Goal: Find contact information: Find contact information

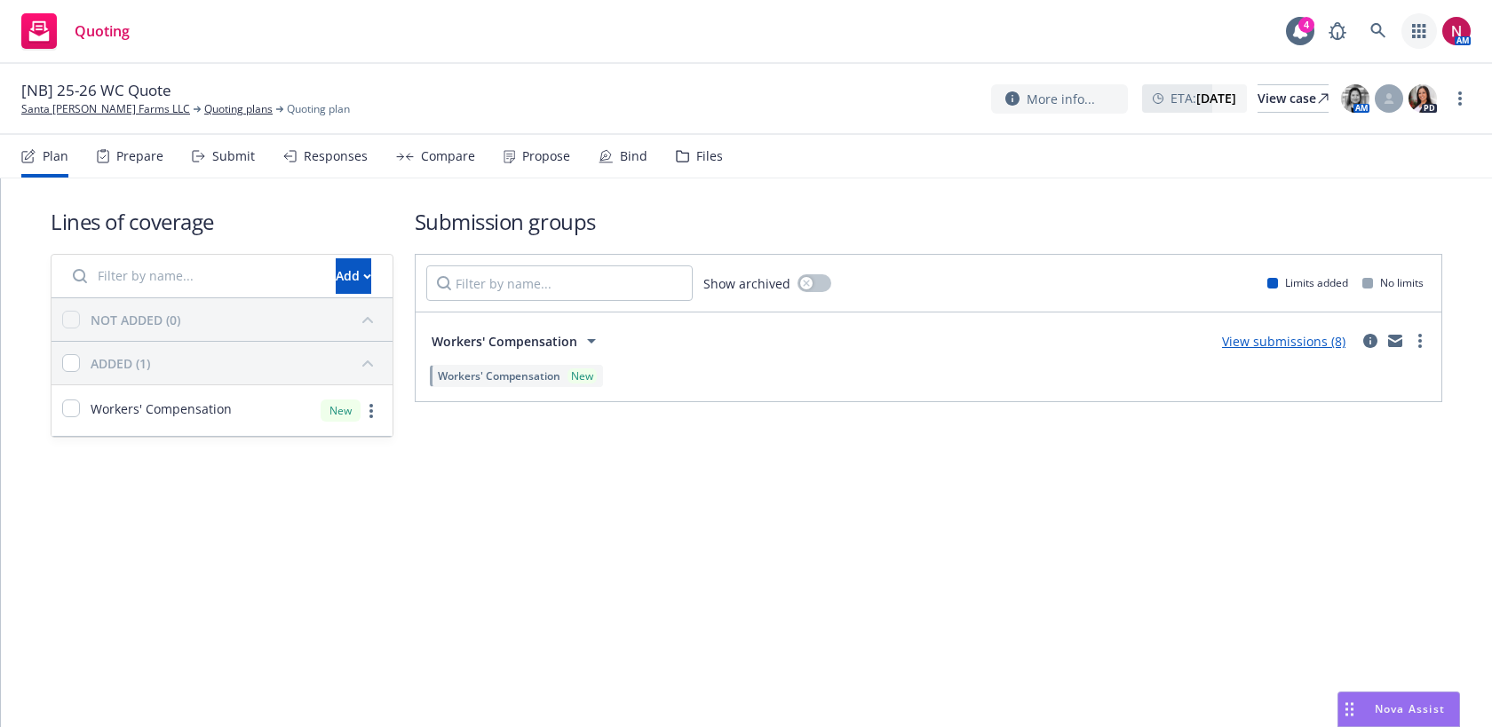
click at [1424, 32] on icon "button" at bounding box center [1418, 31] width 13 height 14
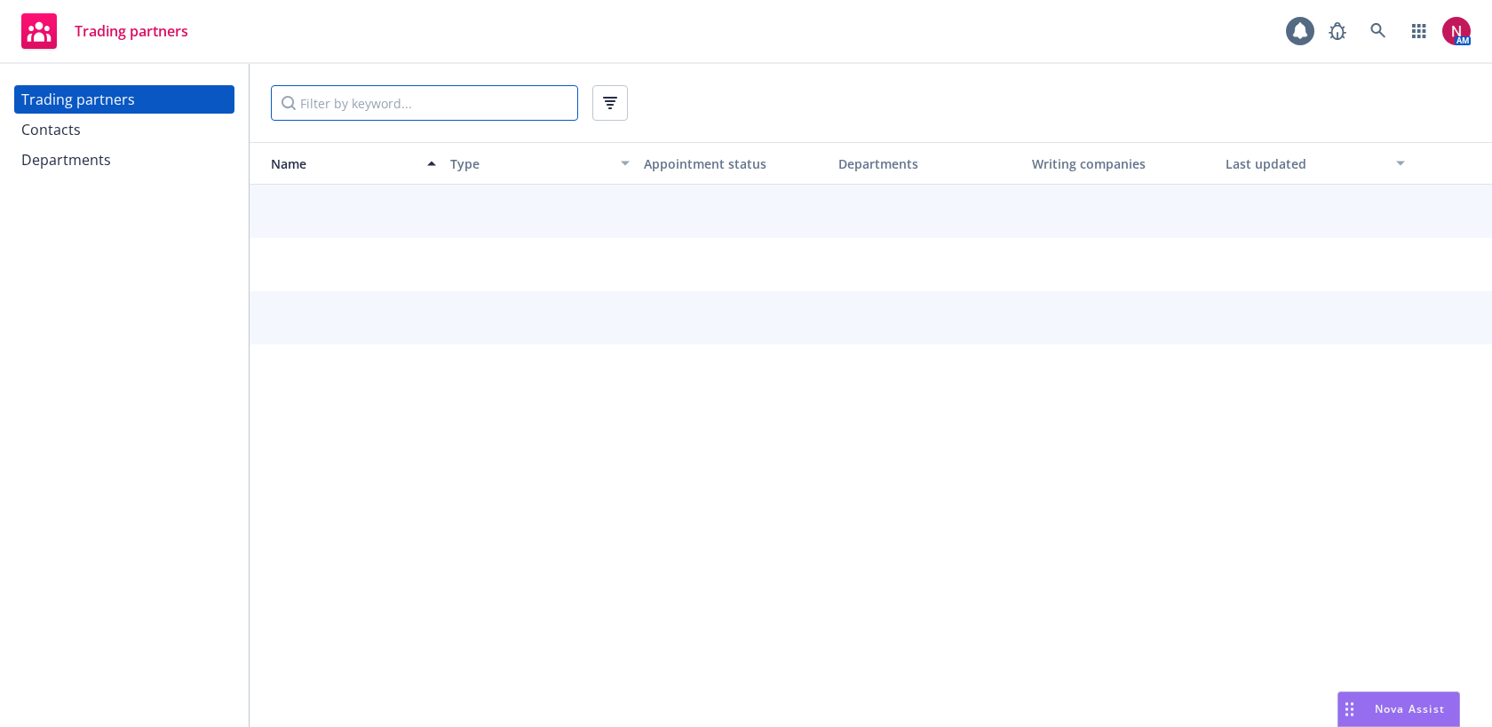
click at [329, 105] on input "Filter by keyword..." at bounding box center [424, 103] width 307 height 36
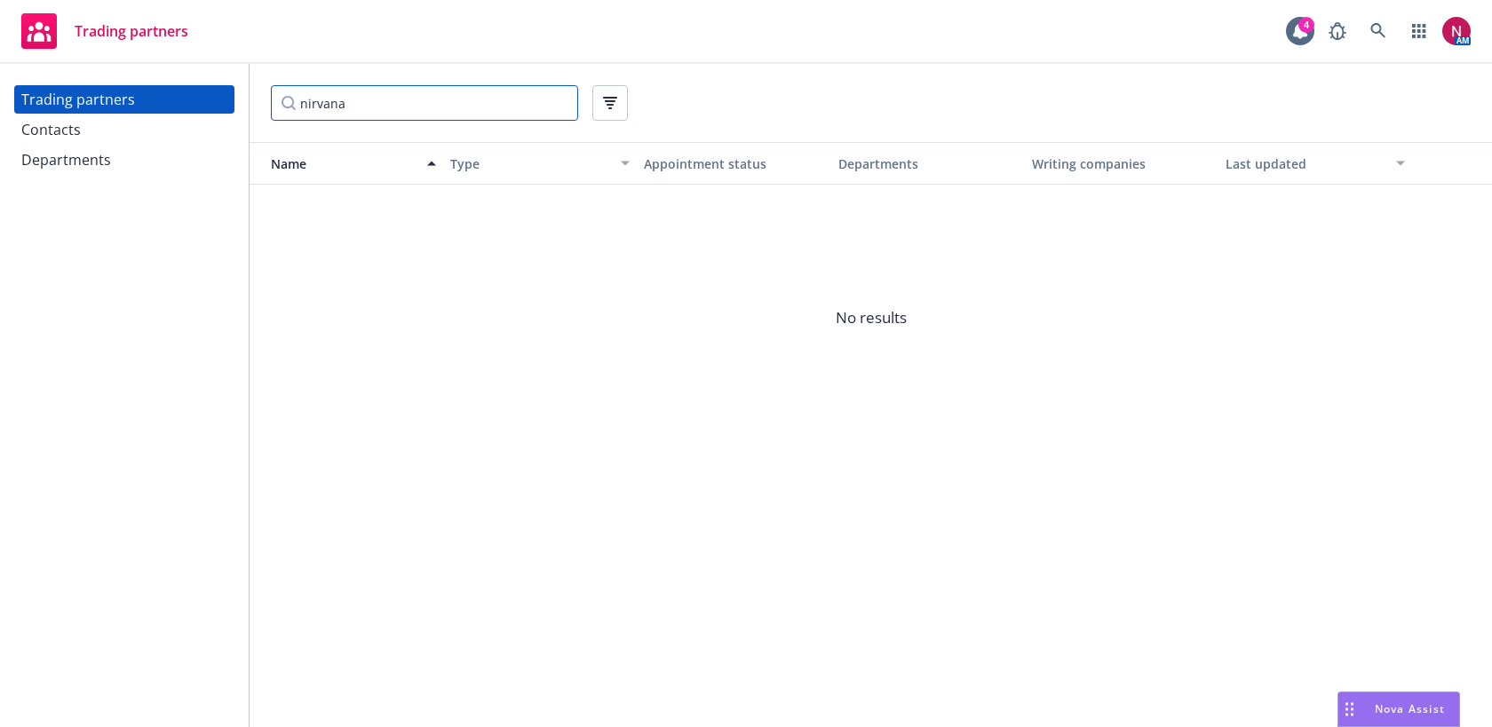
type input "nirvana"
click at [42, 128] on div "Contacts" at bounding box center [50, 129] width 59 height 28
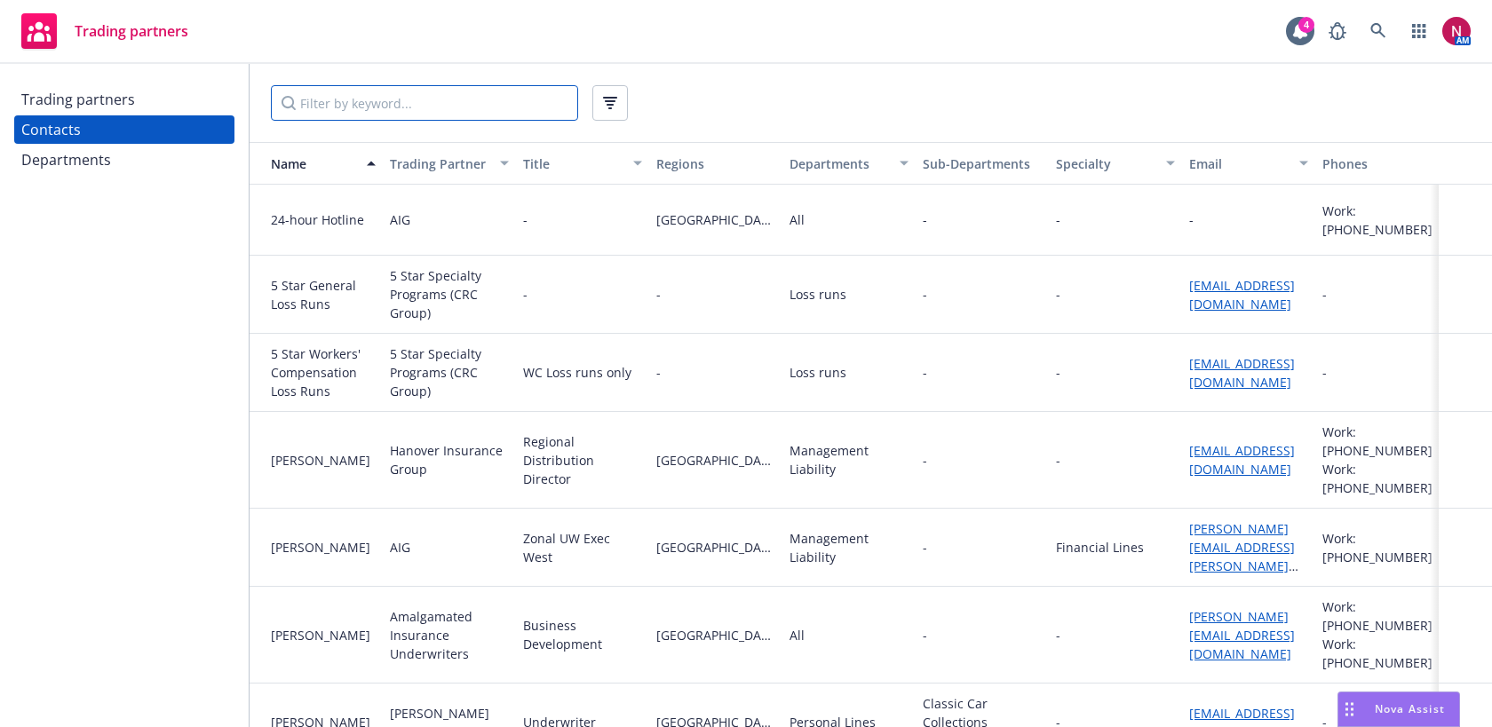
click at [384, 103] on input "Filter by keyword..." at bounding box center [424, 103] width 307 height 36
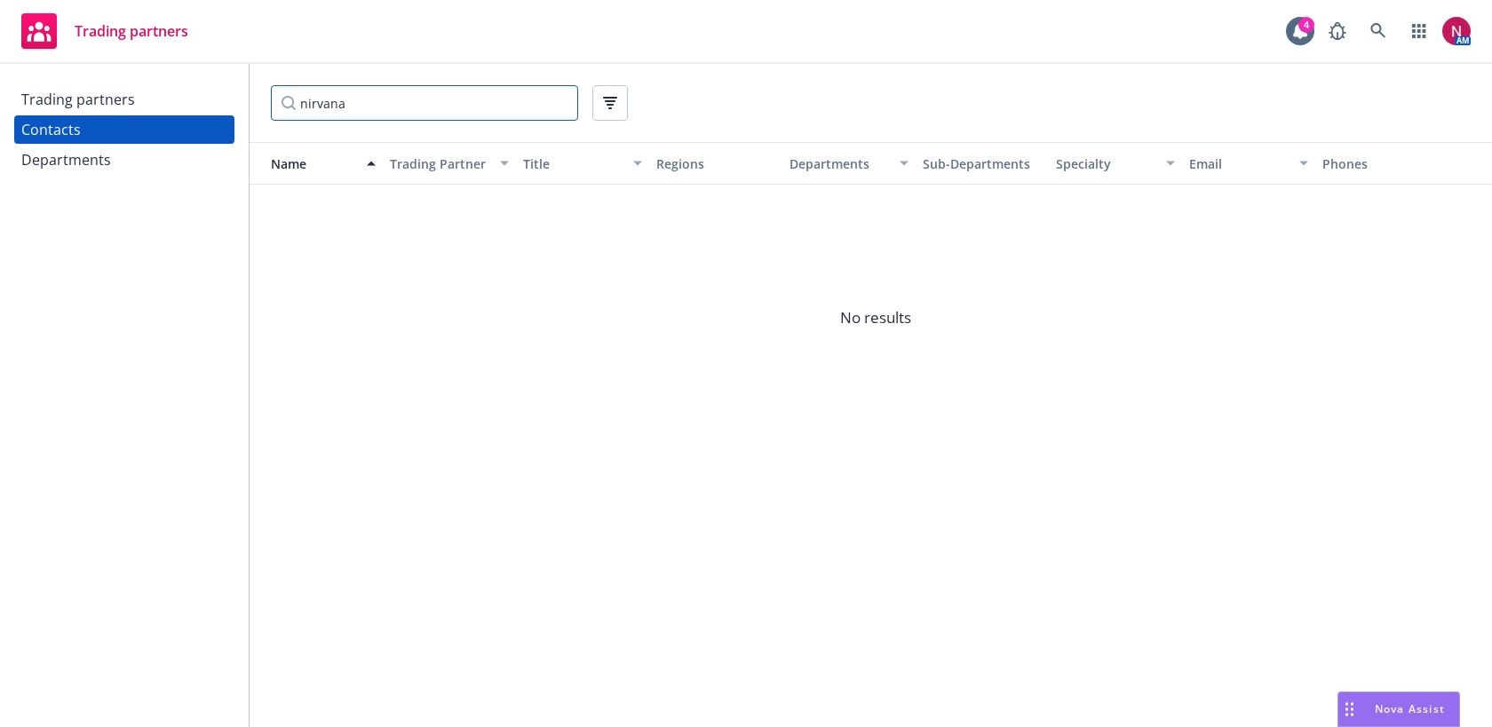
type input "nirvana"
